Goal: Information Seeking & Learning: Learn about a topic

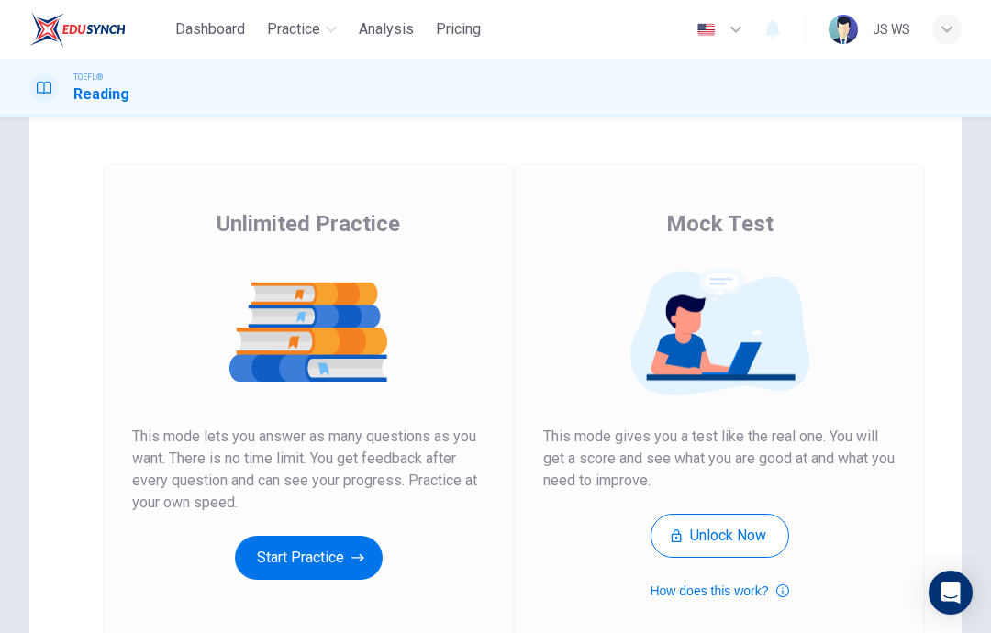
scroll to position [61, 0]
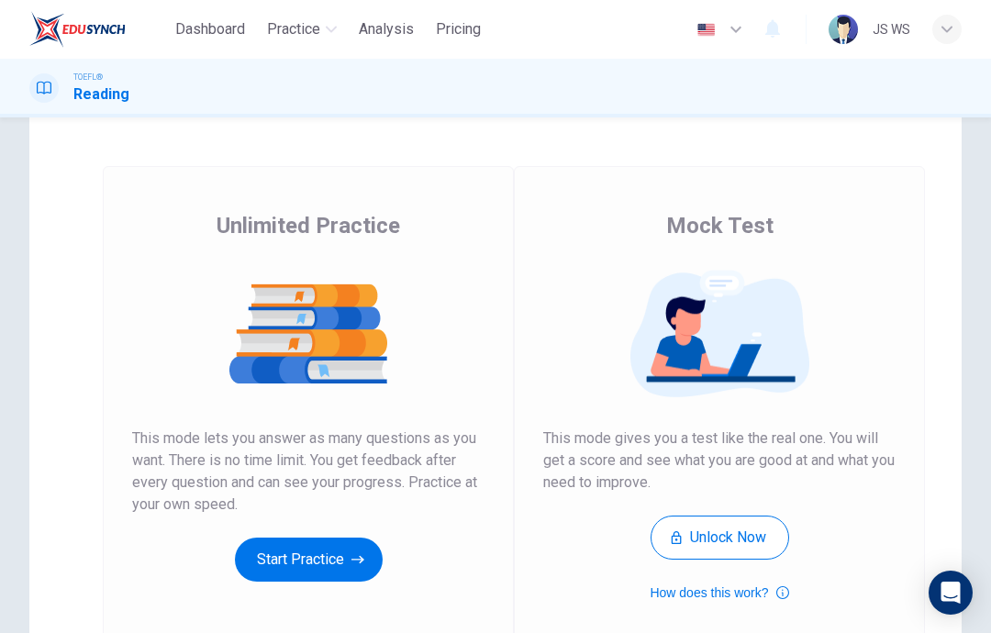
click at [320, 560] on button "Start Practice" at bounding box center [309, 560] width 148 height 44
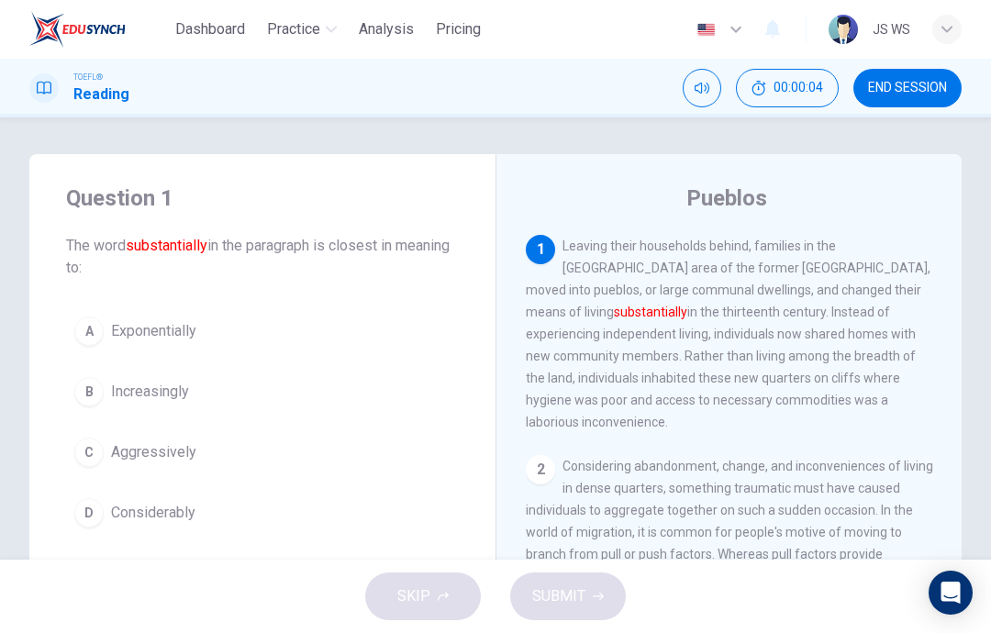
scroll to position [61, 0]
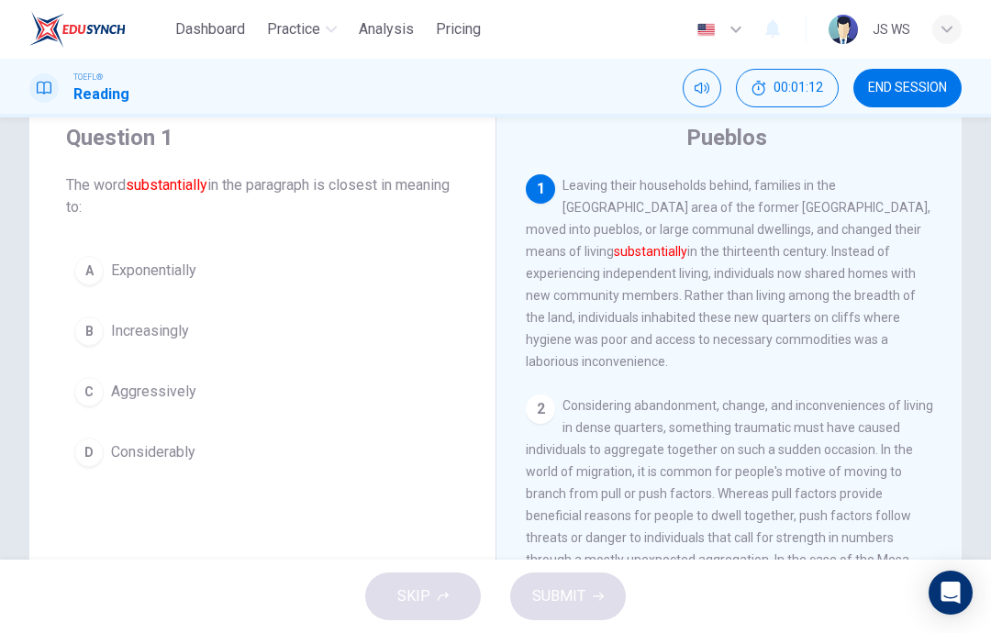
click at [182, 459] on span "Considerably" at bounding box center [153, 452] width 84 height 22
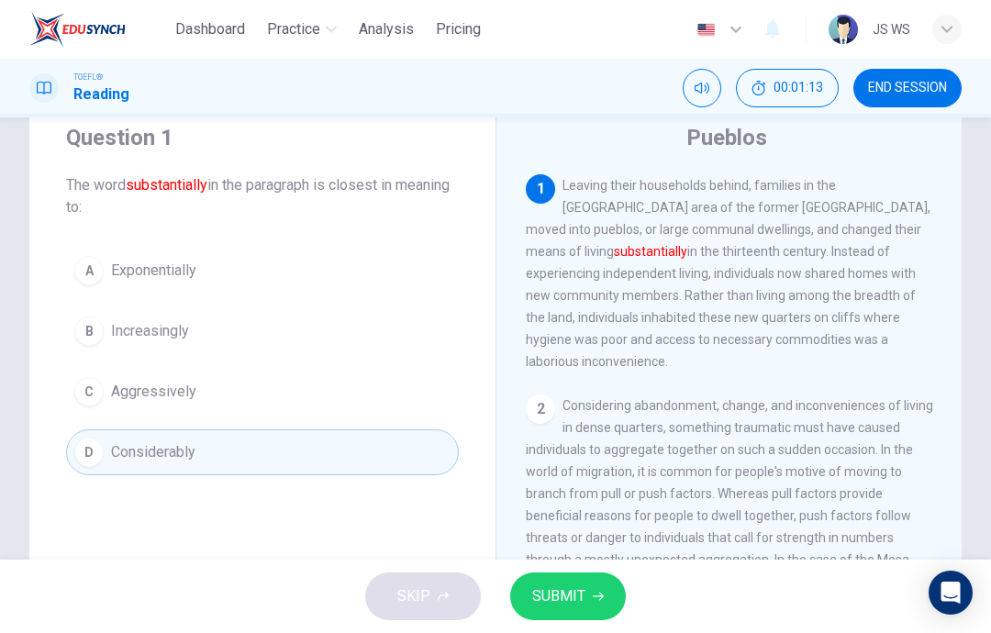
click at [580, 602] on span "SUBMIT" at bounding box center [558, 597] width 53 height 26
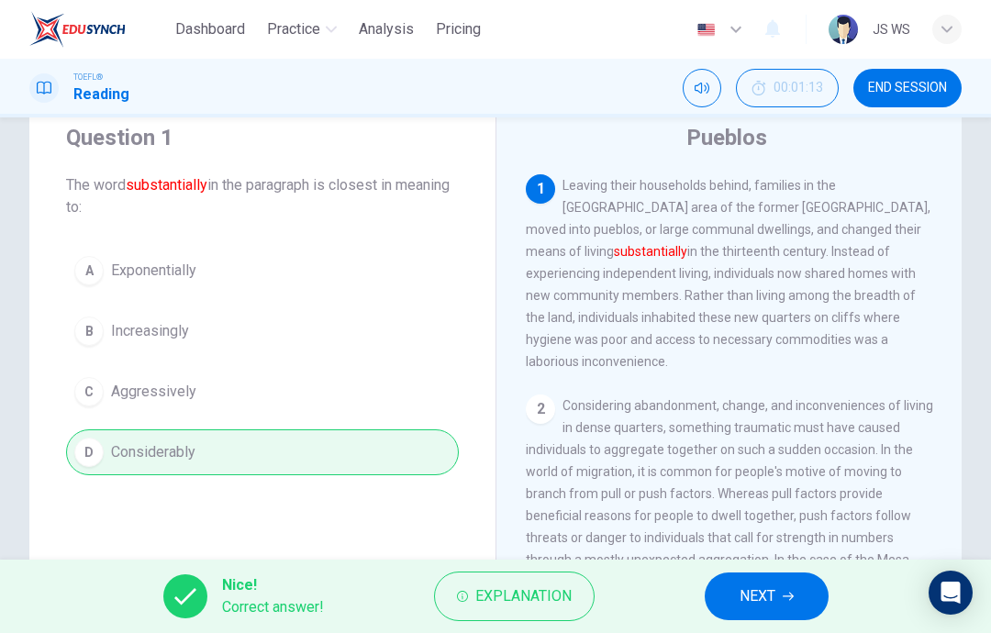
click at [792, 592] on icon "button" at bounding box center [788, 596] width 11 height 11
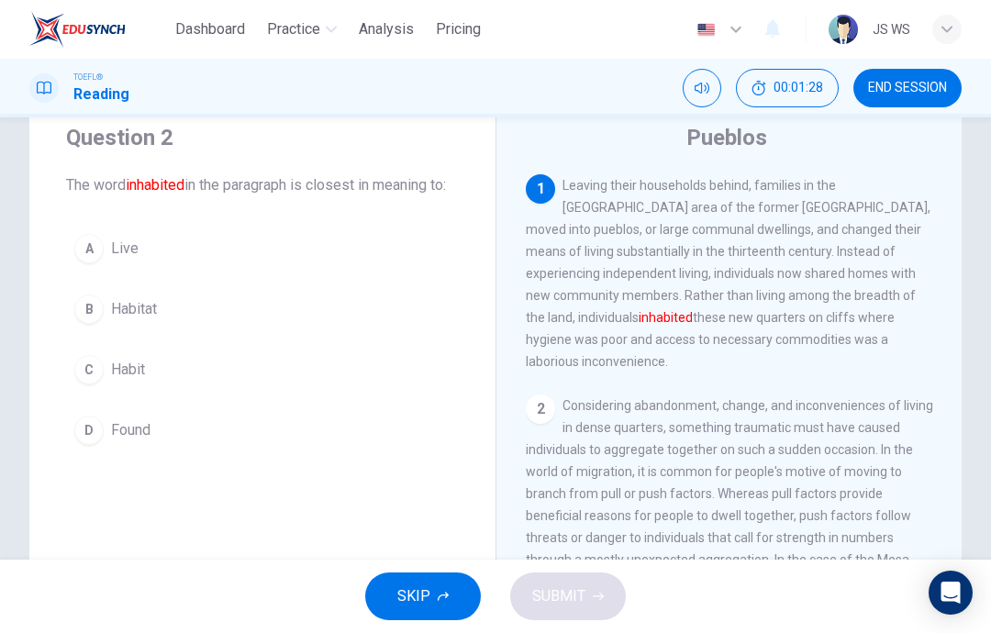
click at [200, 332] on button "B Habitat" at bounding box center [262, 309] width 393 height 46
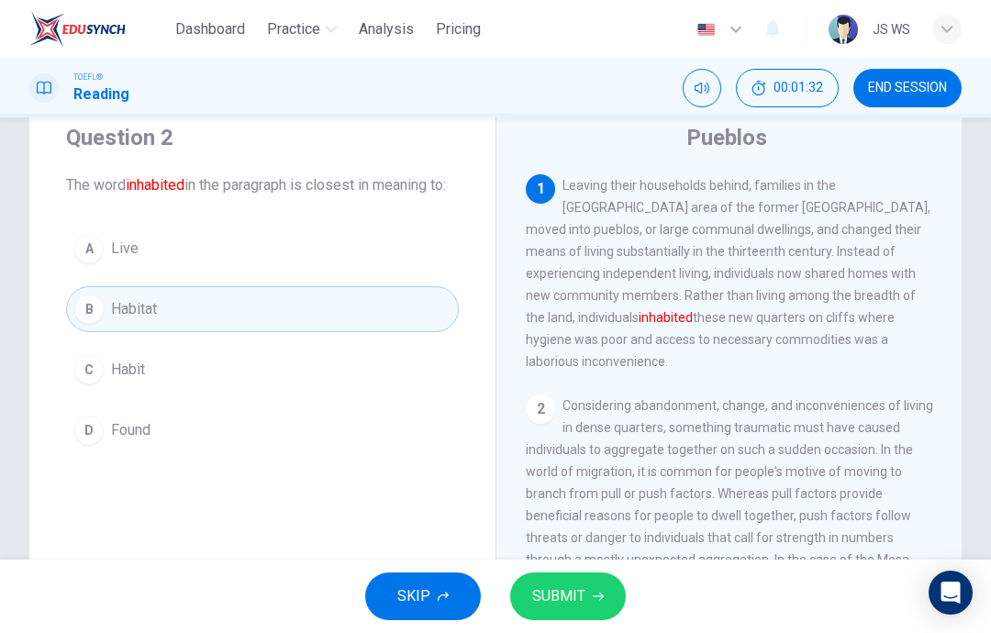
click at [225, 235] on div "Question 2 The word inhabited in the paragraph is closest in meaning to: A Live…" at bounding box center [262, 288] width 466 height 389
click at [251, 272] on button "A Live" at bounding box center [262, 249] width 393 height 46
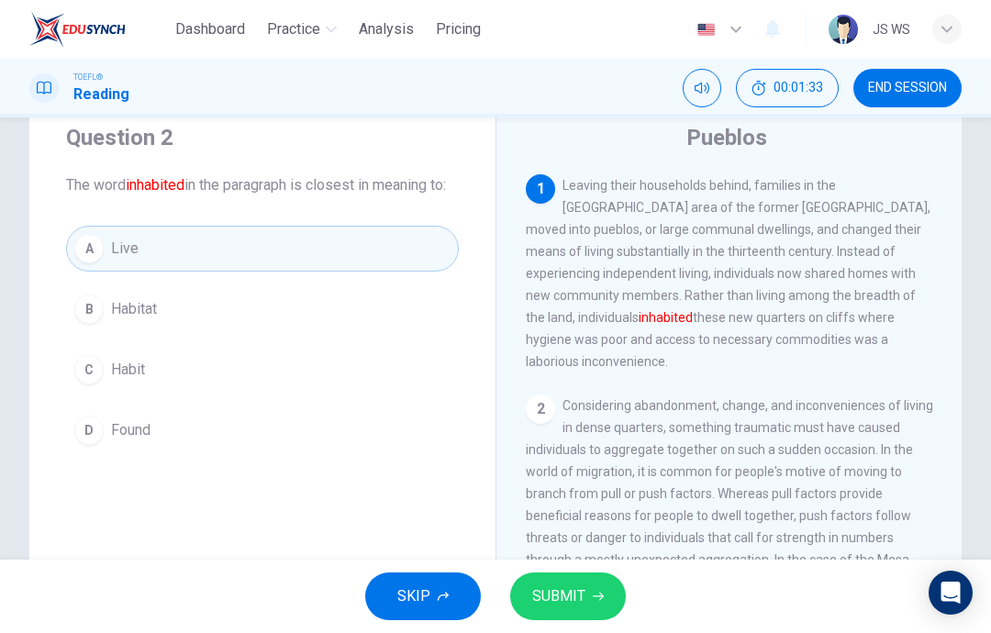
click at [587, 595] on button "SUBMIT" at bounding box center [568, 597] width 116 height 48
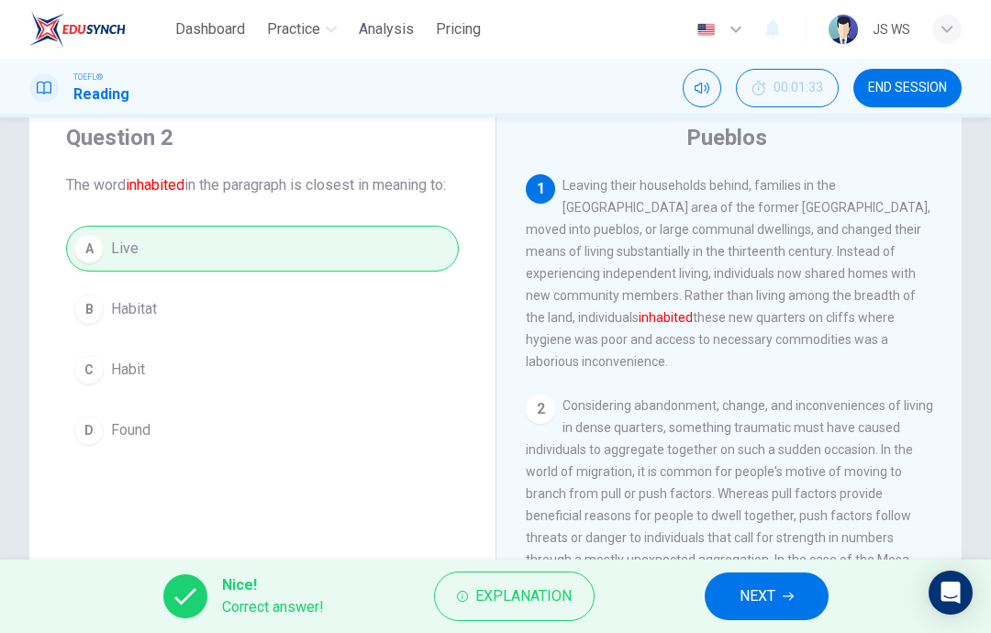
click at [764, 603] on span "NEXT" at bounding box center [758, 597] width 36 height 26
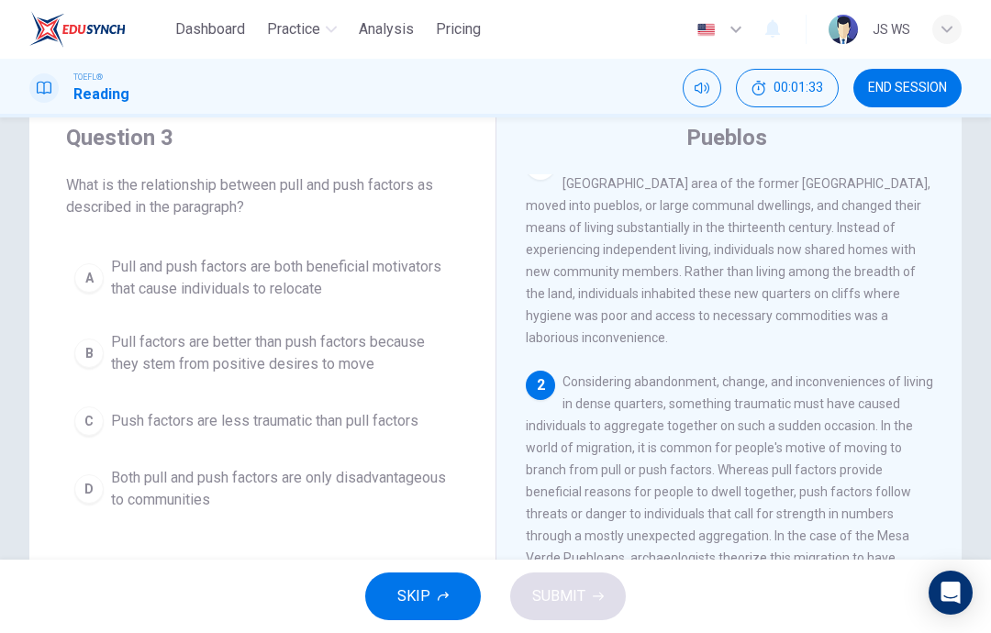
scroll to position [91, 0]
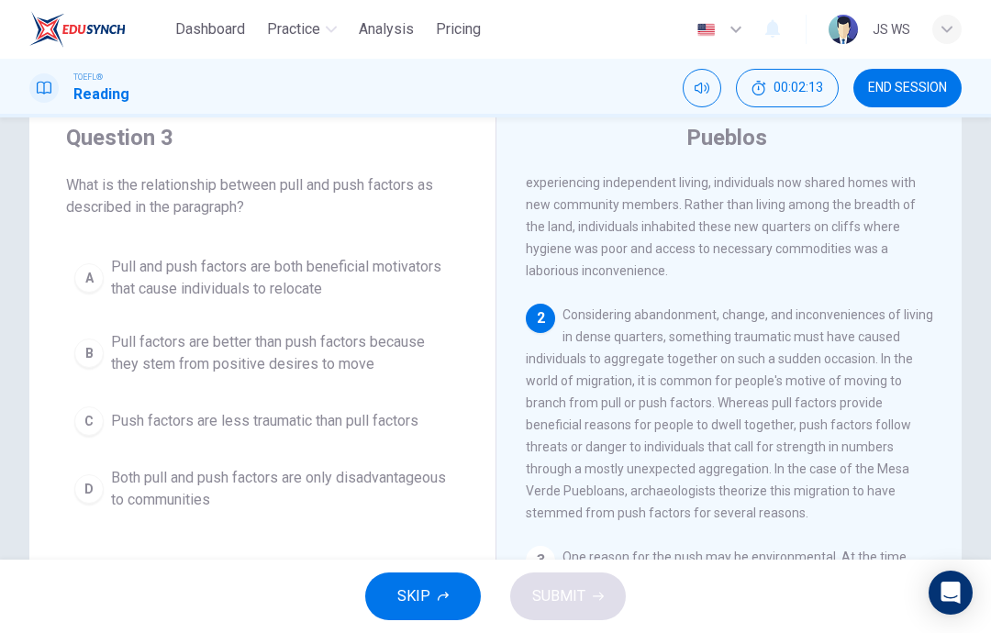
click at [308, 373] on span "Pull factors are better than push factors because they stem from positive desir…" at bounding box center [280, 353] width 339 height 44
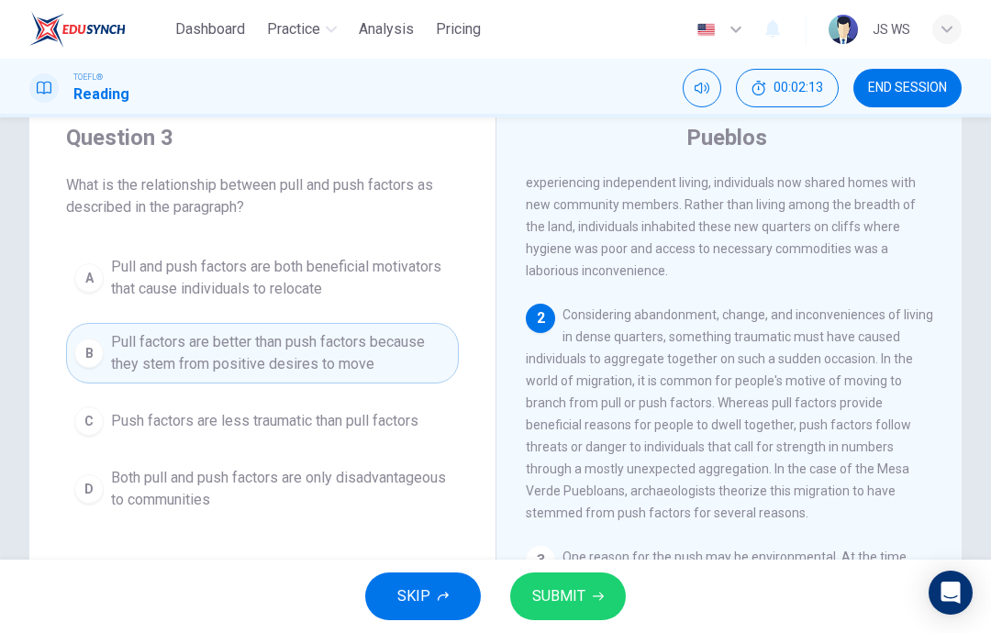
click at [573, 598] on span "SUBMIT" at bounding box center [558, 597] width 53 height 26
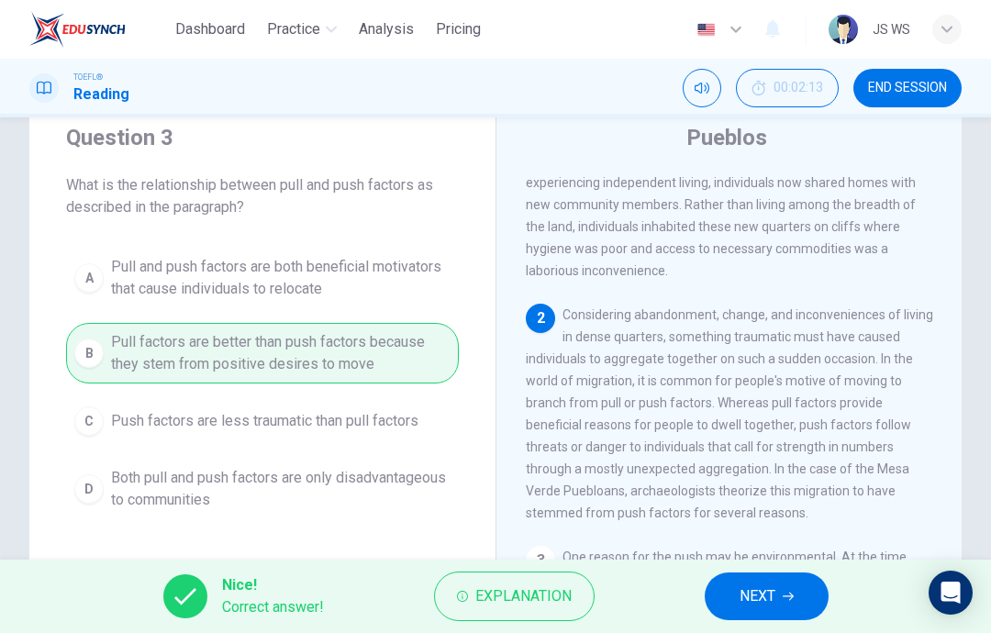
click at [786, 592] on icon "button" at bounding box center [788, 596] width 11 height 11
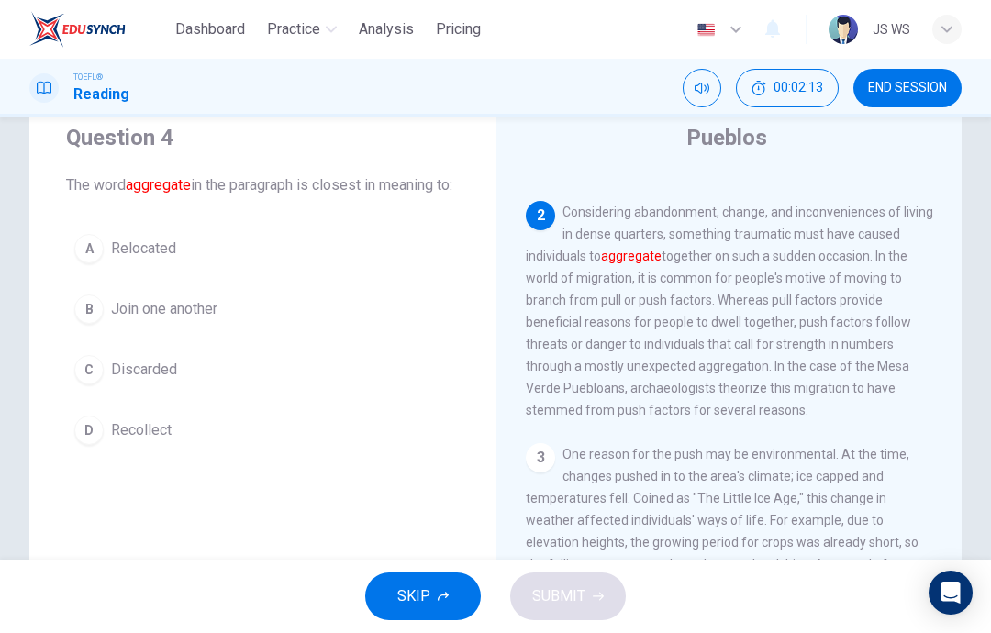
scroll to position [206, 0]
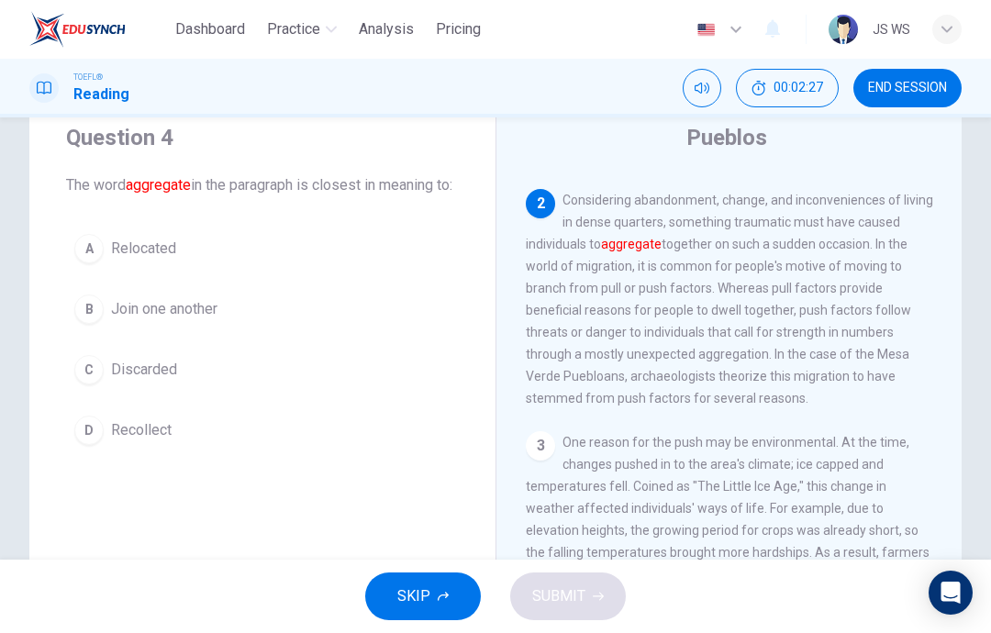
click at [200, 320] on span "Join one another" at bounding box center [164, 309] width 106 height 22
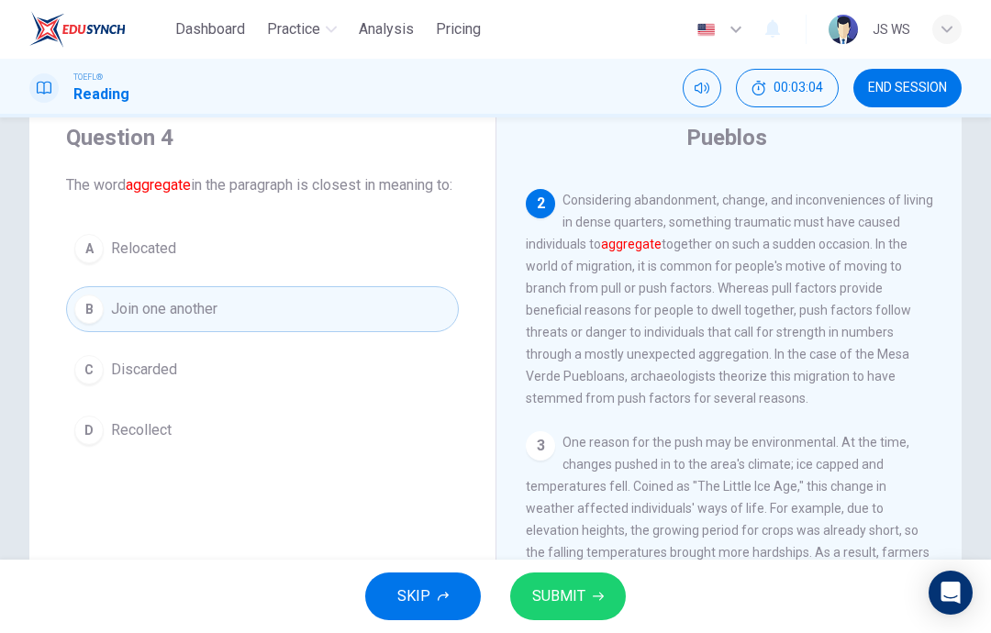
click at [584, 606] on span "SUBMIT" at bounding box center [558, 597] width 53 height 26
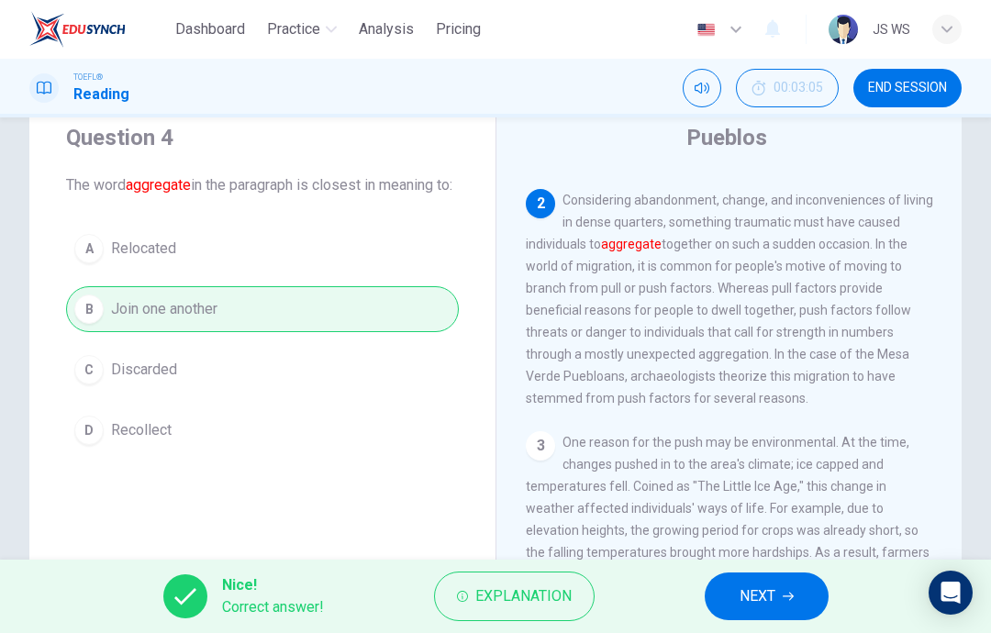
click at [780, 591] on button "NEXT" at bounding box center [767, 597] width 124 height 48
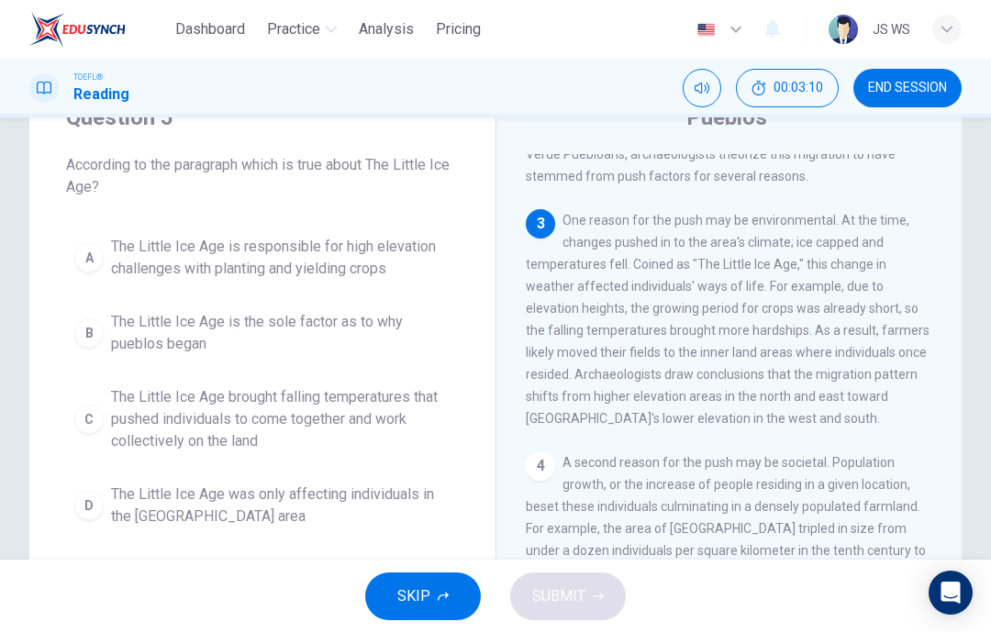
scroll to position [82, 0]
click at [367, 428] on span "The Little Ice Age brought falling temperatures that pushed individuals to come…" at bounding box center [280, 418] width 339 height 66
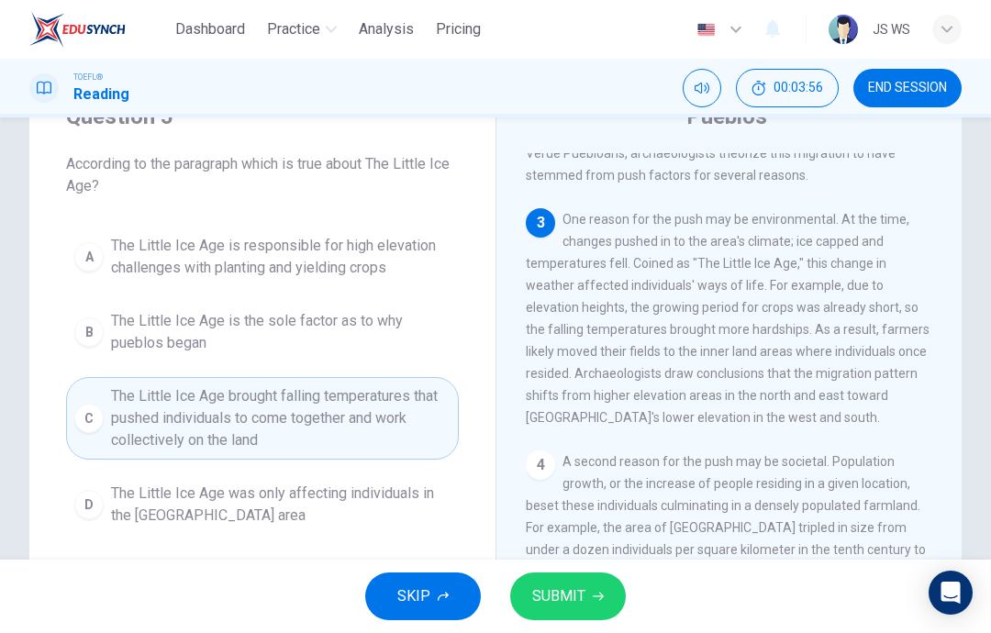
click at [594, 599] on icon "button" at bounding box center [598, 596] width 11 height 11
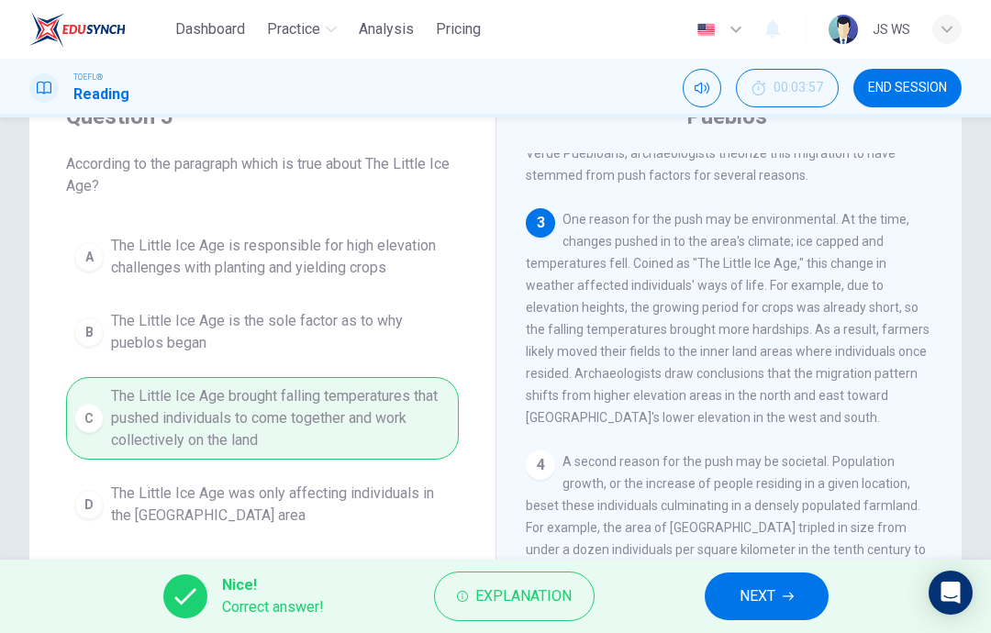
click at [761, 586] on span "NEXT" at bounding box center [758, 597] width 36 height 26
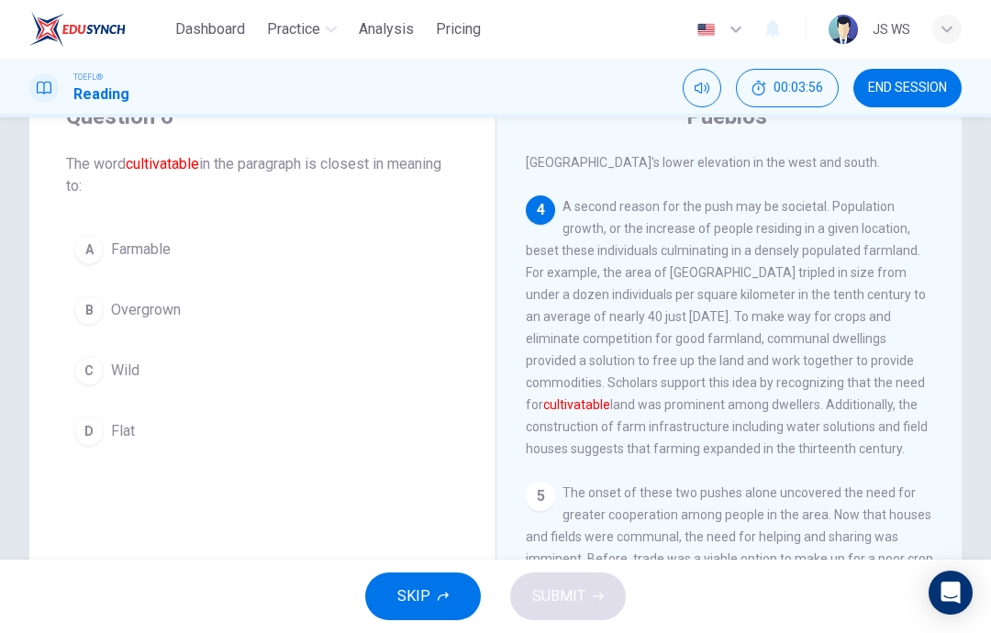
scroll to position [662, 0]
click at [218, 317] on button "B Overgrown" at bounding box center [262, 310] width 393 height 46
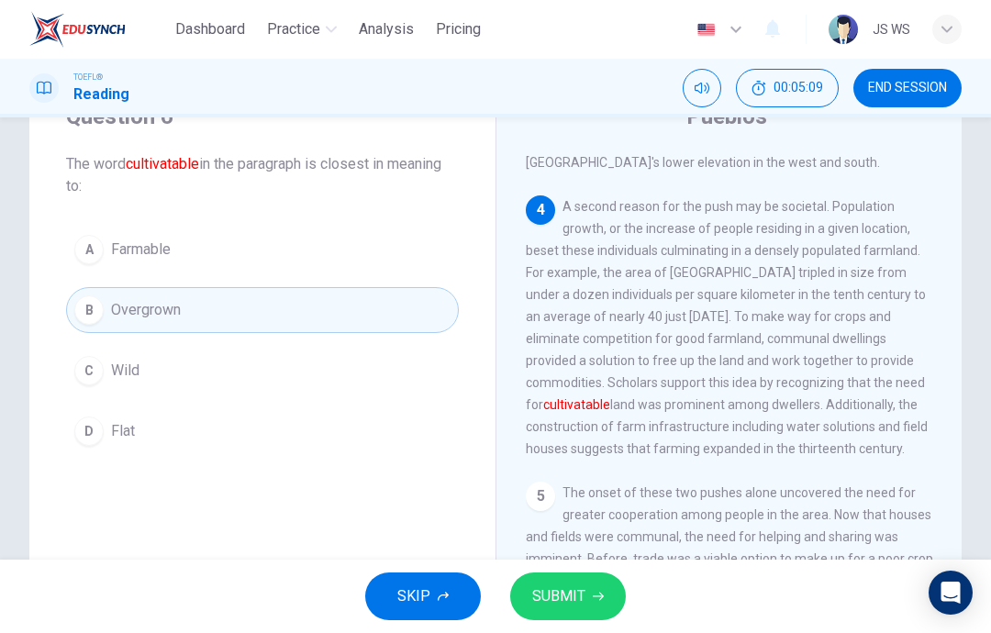
click at [258, 242] on button "A Farmable" at bounding box center [262, 250] width 393 height 46
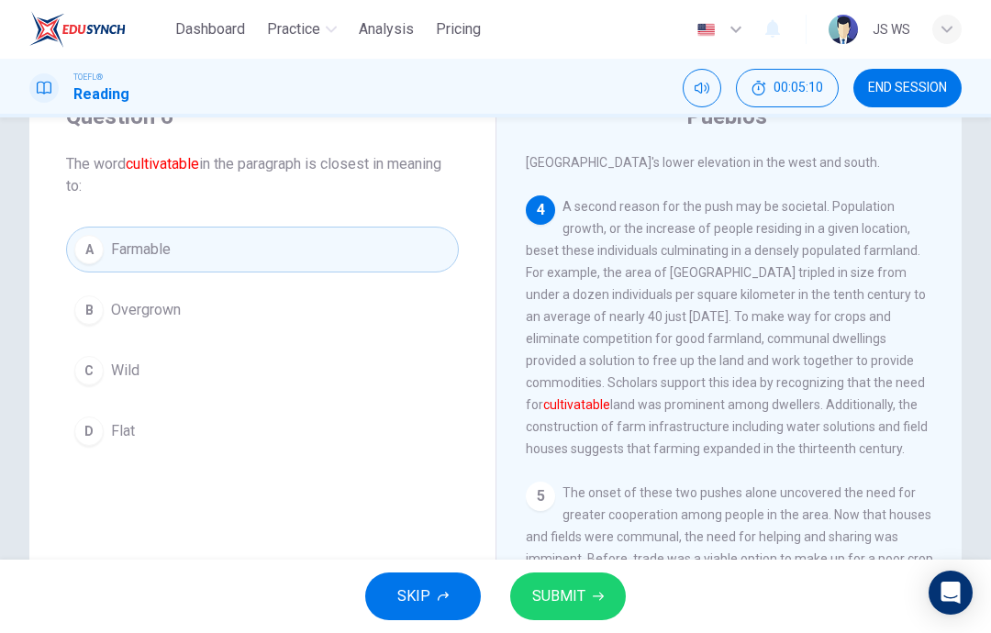
click at [575, 603] on span "SUBMIT" at bounding box center [558, 597] width 53 height 26
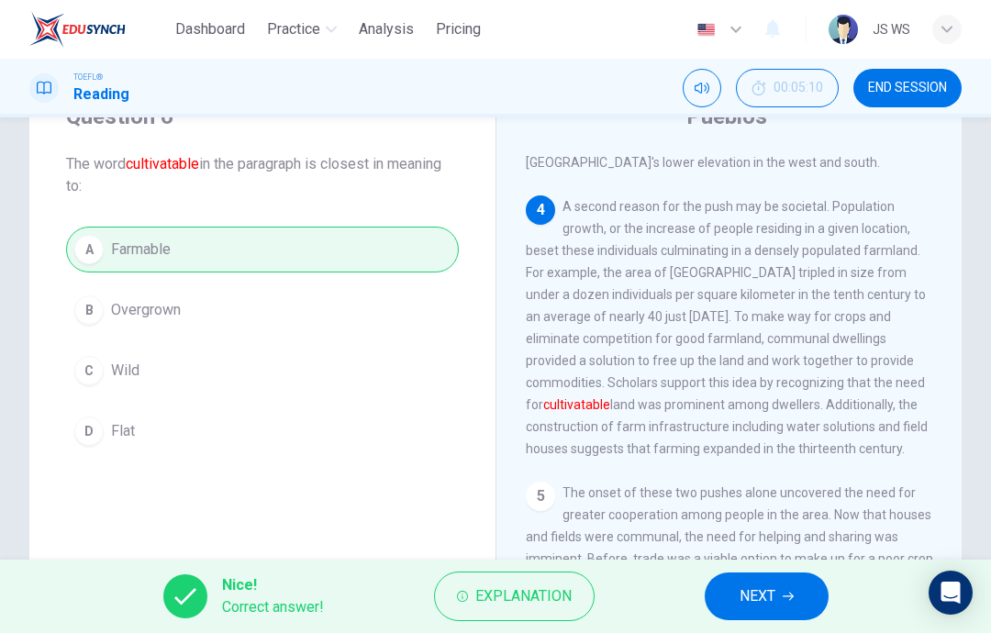
click at [776, 610] on button "NEXT" at bounding box center [767, 597] width 124 height 48
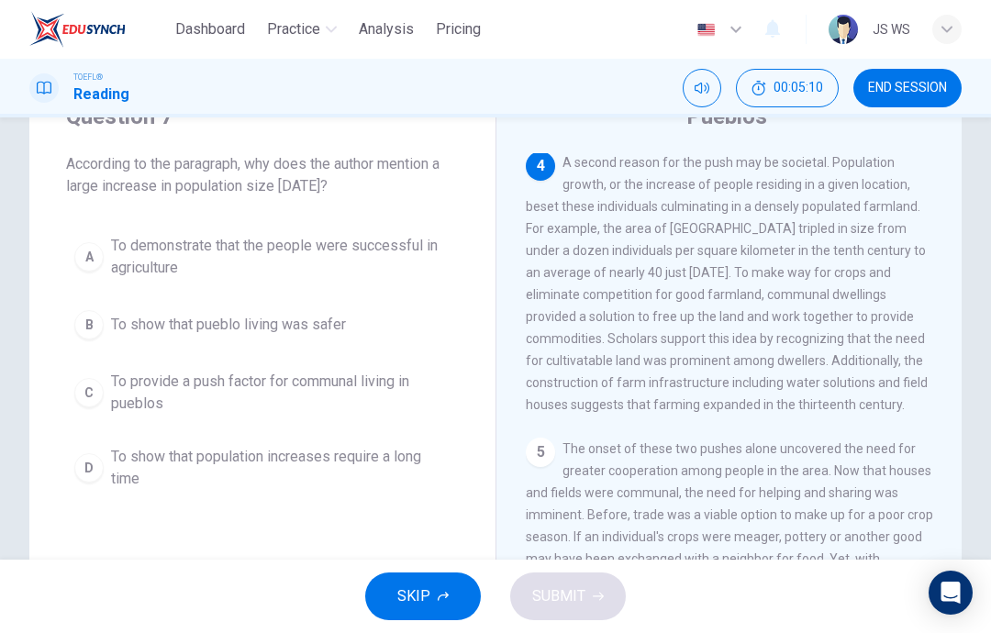
scroll to position [708, 0]
click at [940, 98] on button "END SESSION" at bounding box center [907, 88] width 108 height 39
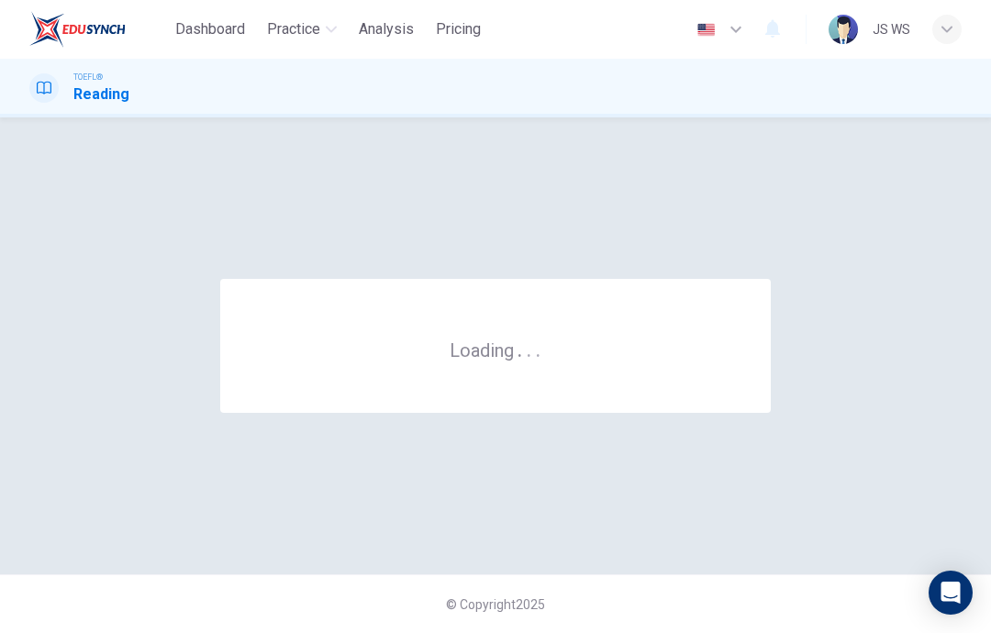
scroll to position [0, 0]
